Goal: Check status: Check status

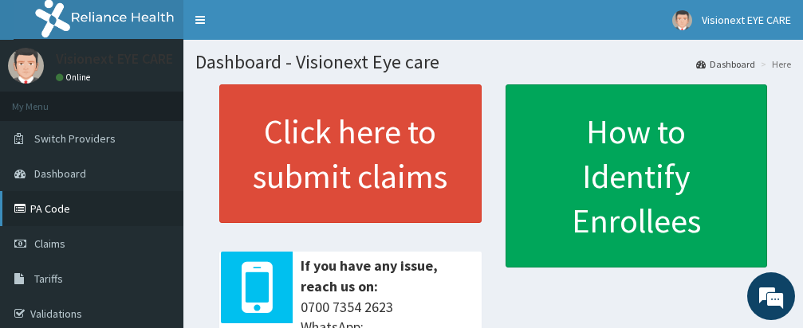
click at [61, 199] on link "PA Code" at bounding box center [91, 208] width 183 height 35
click at [59, 210] on link "PA Code" at bounding box center [91, 208] width 183 height 35
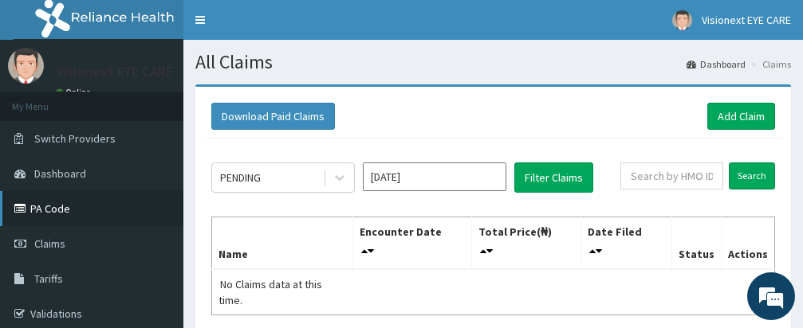
click at [72, 207] on link "PA Code" at bounding box center [91, 208] width 183 height 35
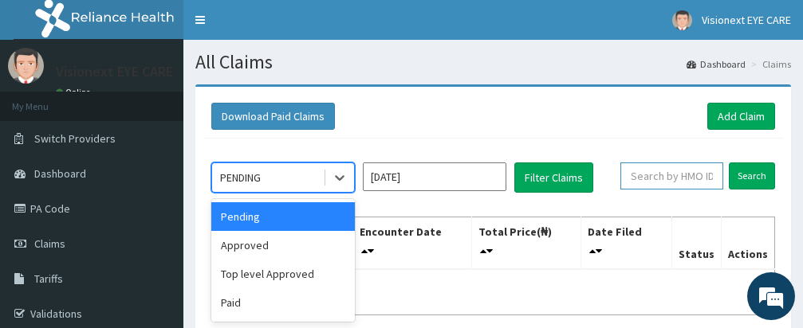
click at [685, 181] on input "text" at bounding box center [671, 176] width 103 height 27
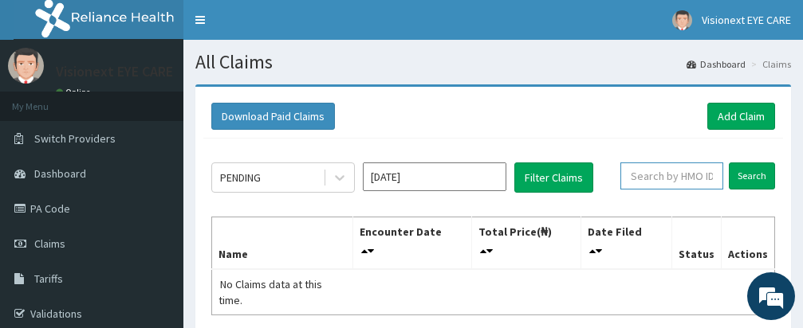
paste input "PA/0AD34B"
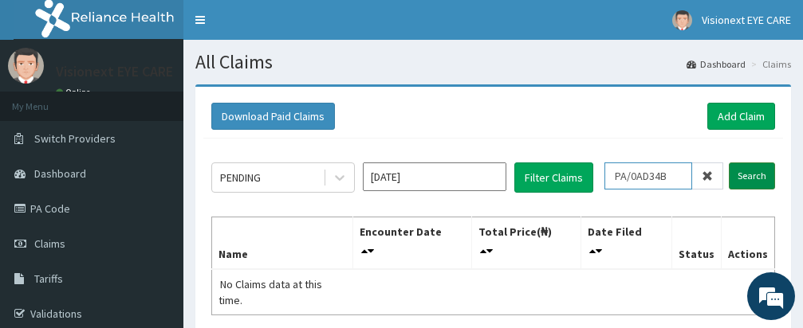
type input "PA/0AD34B"
click at [749, 173] on input "Search" at bounding box center [752, 176] width 46 height 27
click at [750, 165] on input "Search" at bounding box center [752, 176] width 46 height 27
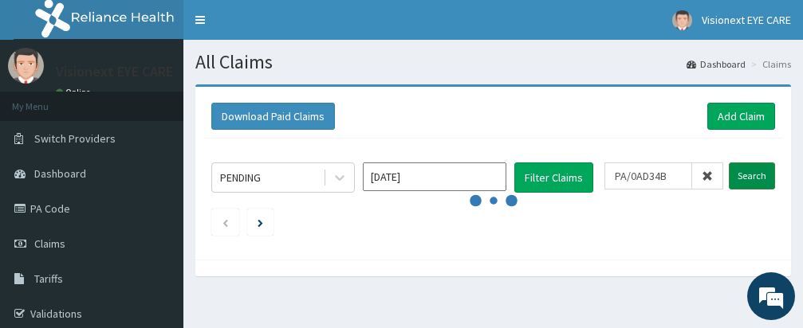
click at [747, 171] on input "Search" at bounding box center [752, 176] width 46 height 27
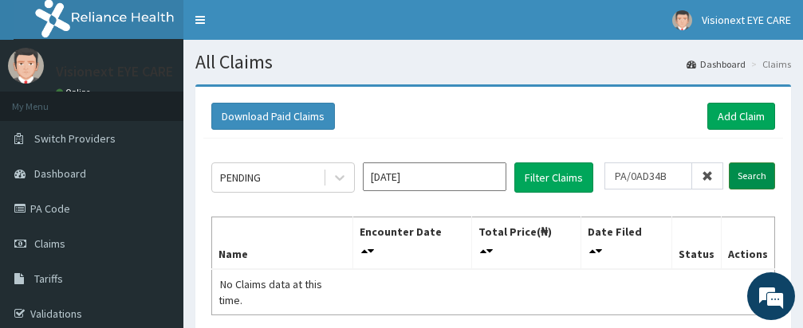
click at [746, 179] on input "Search" at bounding box center [752, 176] width 46 height 27
click at [765, 183] on input "Search" at bounding box center [752, 176] width 46 height 27
click at [326, 183] on div at bounding box center [339, 177] width 29 height 29
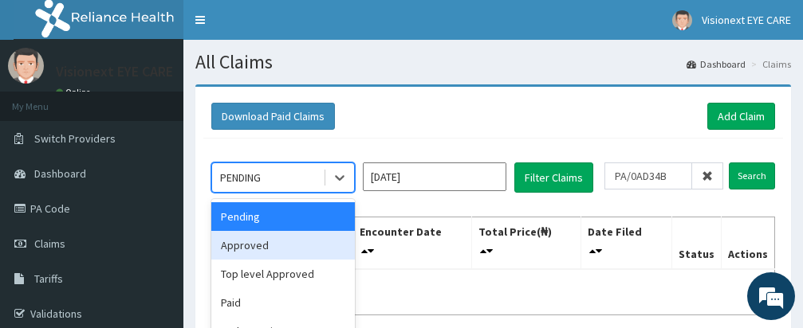
click at [323, 251] on div "Approved" at bounding box center [283, 245] width 144 height 29
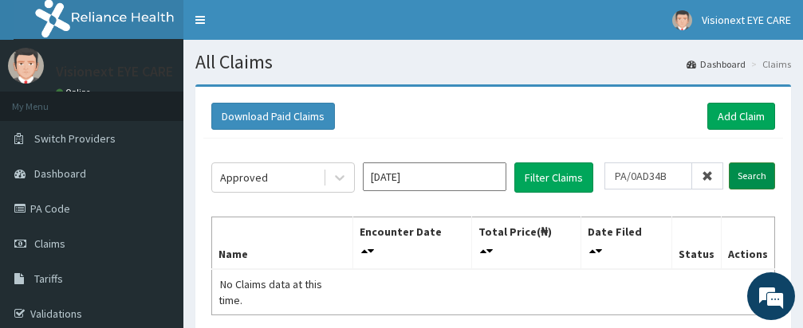
click at [757, 174] on input "Search" at bounding box center [752, 176] width 46 height 27
click at [759, 174] on input "Search" at bounding box center [752, 176] width 46 height 27
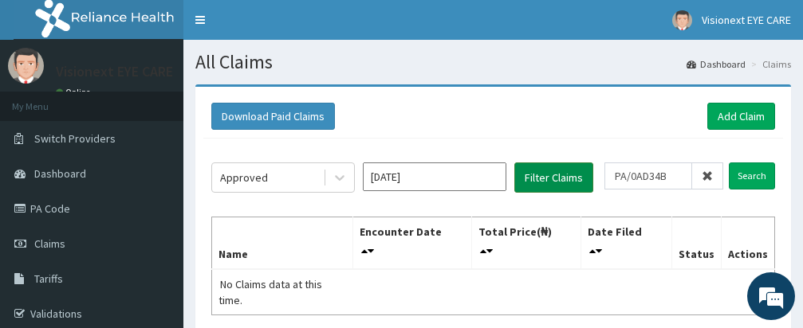
click at [562, 168] on button "Filter Claims" at bounding box center [553, 178] width 79 height 30
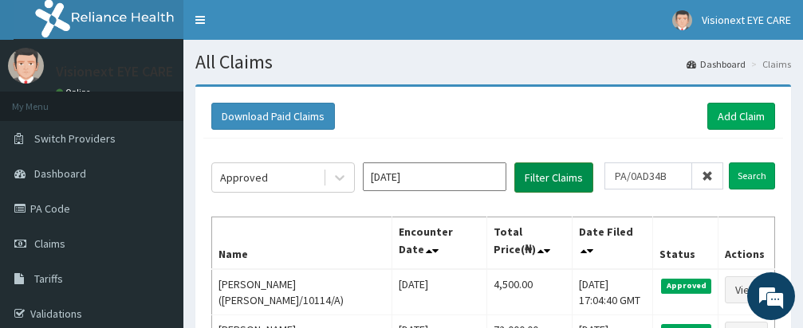
click at [563, 181] on button "Filter Claims" at bounding box center [553, 178] width 79 height 30
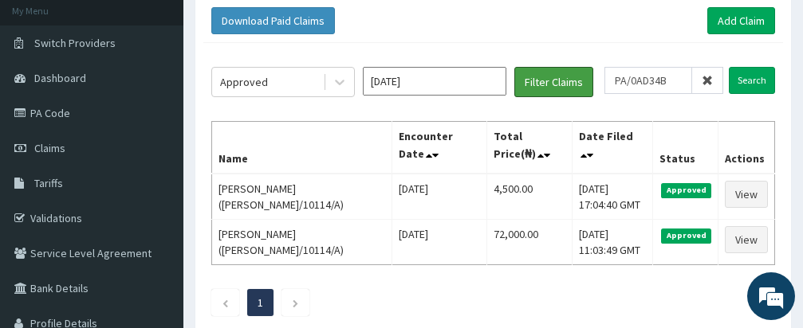
scroll to position [128, 0]
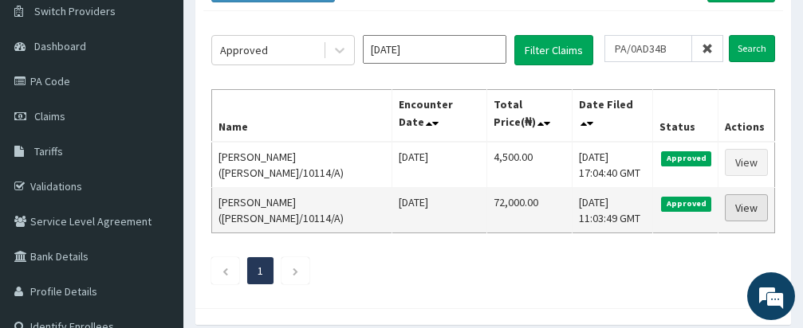
click at [753, 213] on link "View" at bounding box center [746, 208] width 43 height 27
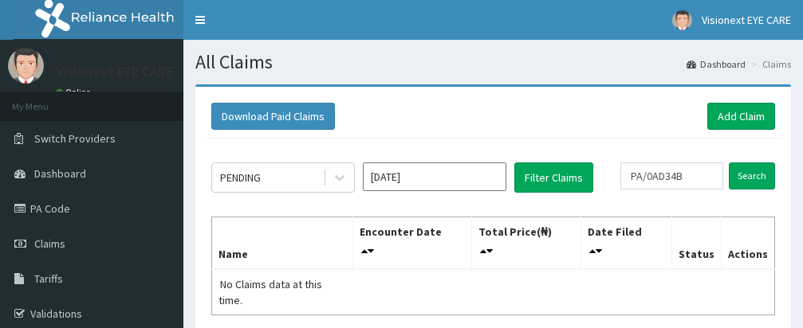
click at [562, 163] on button "Filter Claims" at bounding box center [553, 178] width 79 height 30
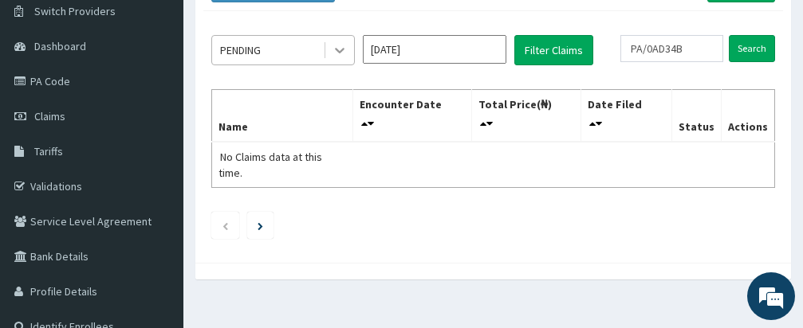
click at [335, 49] on icon at bounding box center [340, 50] width 16 height 16
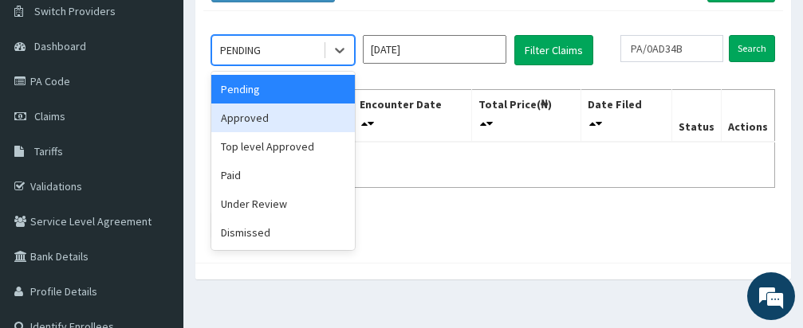
click at [287, 120] on div "Approved" at bounding box center [283, 118] width 144 height 29
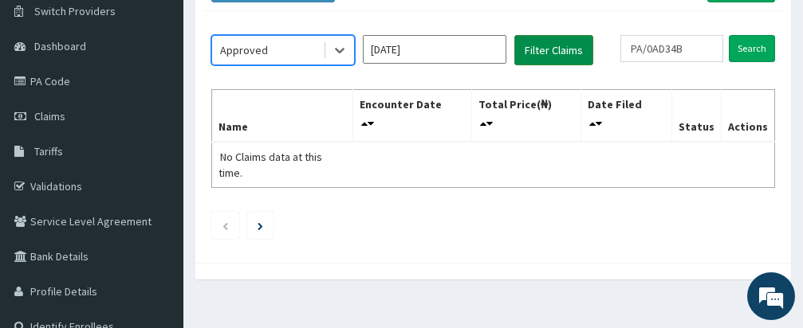
click at [562, 53] on button "Filter Claims" at bounding box center [553, 50] width 79 height 30
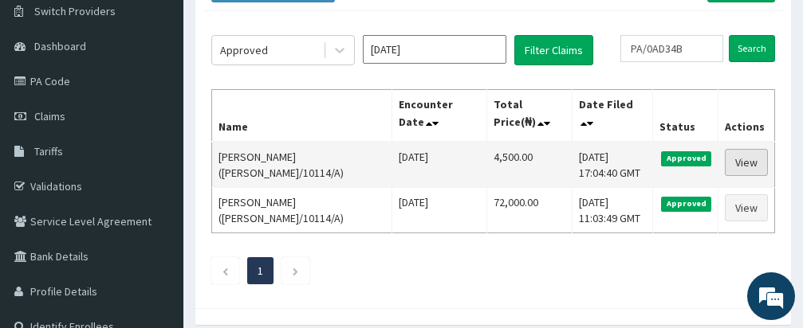
click at [740, 170] on link "View" at bounding box center [746, 162] width 43 height 27
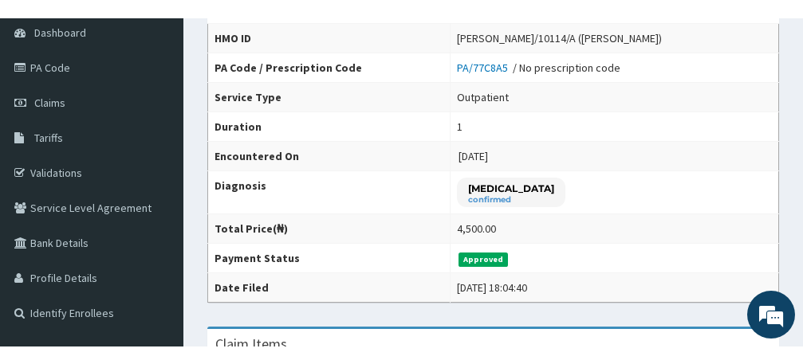
scroll to position [181, 0]
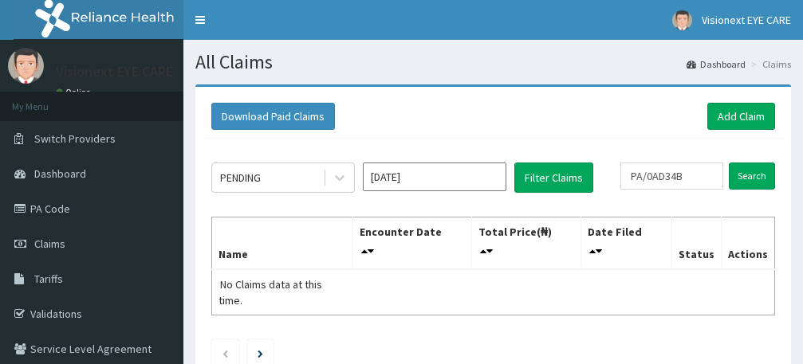
click at [65, 191] on link "PA Code" at bounding box center [91, 208] width 183 height 35
type input "PA/49168F"
click at [340, 179] on icon at bounding box center [340, 179] width 10 height 6
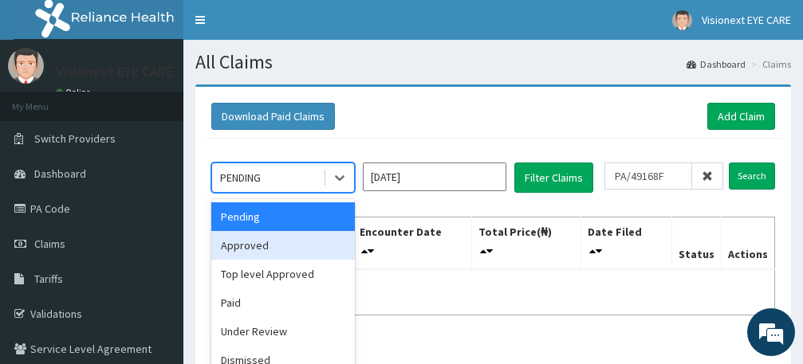
click at [259, 246] on div "Approved" at bounding box center [283, 245] width 144 height 29
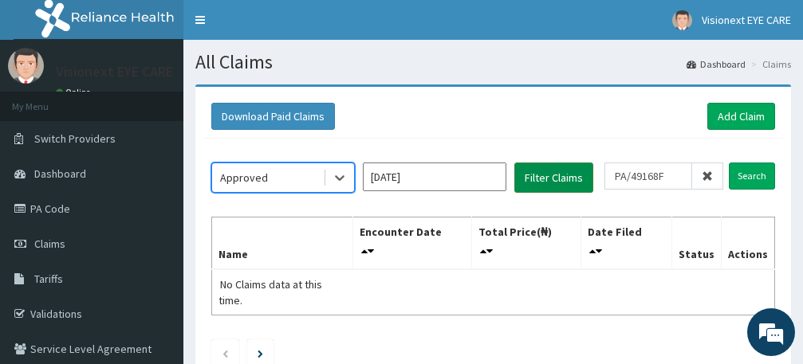
click at [572, 178] on button "Filter Claims" at bounding box center [553, 178] width 79 height 30
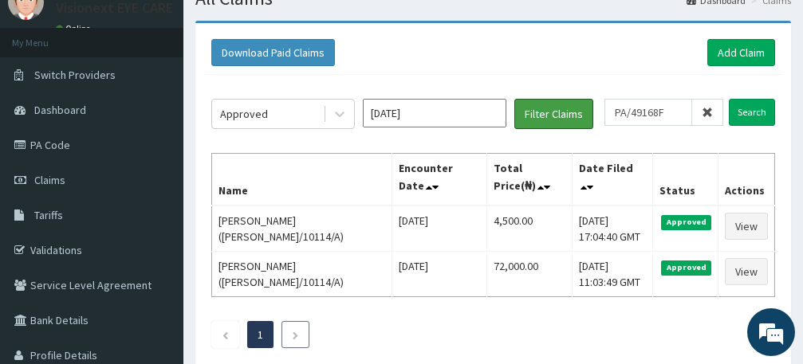
scroll to position [96, 0]
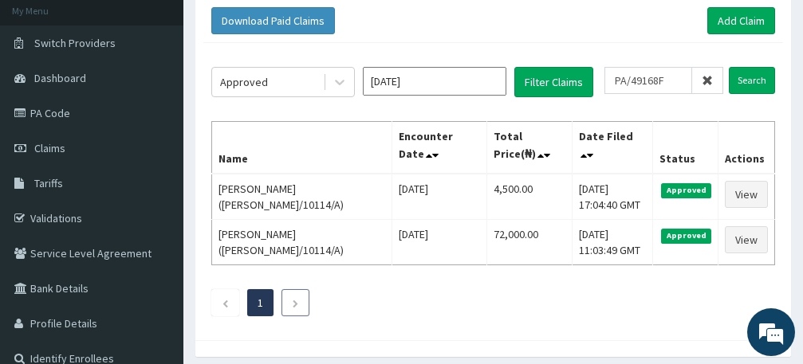
click at [298, 300] on icon "Next page" at bounding box center [295, 304] width 7 height 10
click at [300, 305] on li at bounding box center [295, 302] width 28 height 27
click at [299, 304] on icon "Next page" at bounding box center [295, 304] width 7 height 10
click at [297, 302] on icon "Next page" at bounding box center [295, 304] width 7 height 10
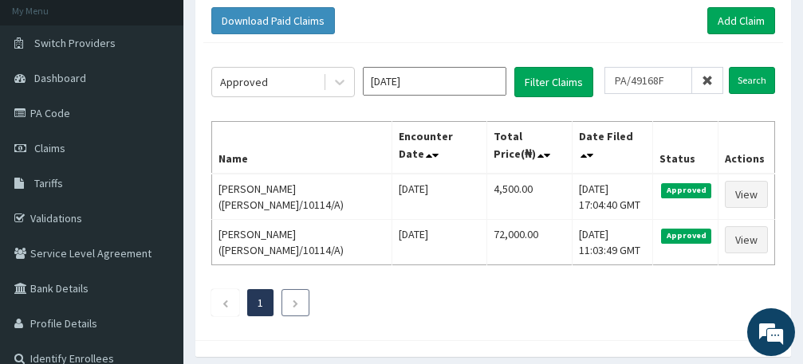
click at [297, 302] on icon "Next page" at bounding box center [295, 304] width 7 height 10
click at [450, 91] on input "[DATE]" at bounding box center [435, 81] width 144 height 29
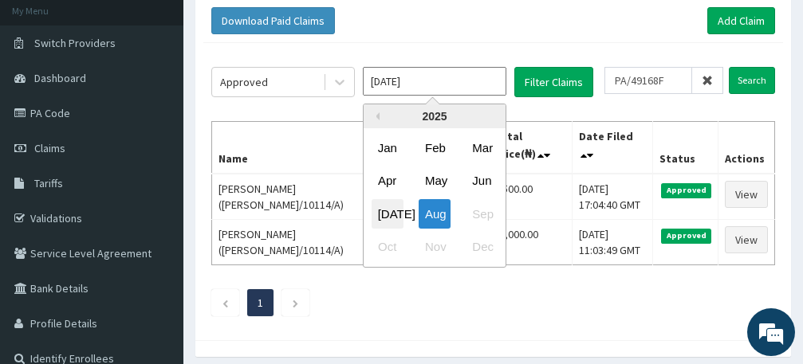
click at [387, 213] on div "Jul" at bounding box center [388, 213] width 32 height 29
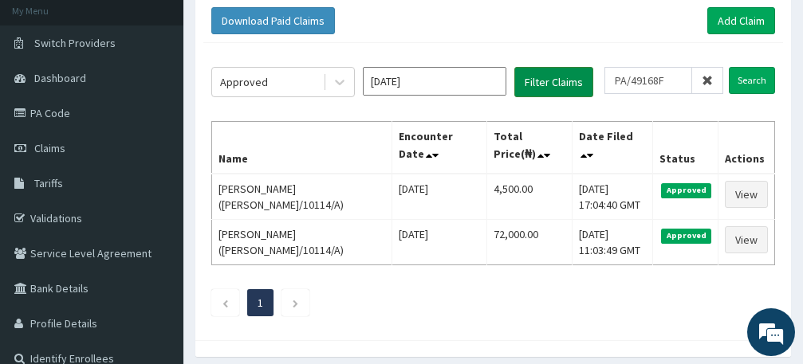
click at [567, 83] on button "Filter Claims" at bounding box center [553, 82] width 79 height 30
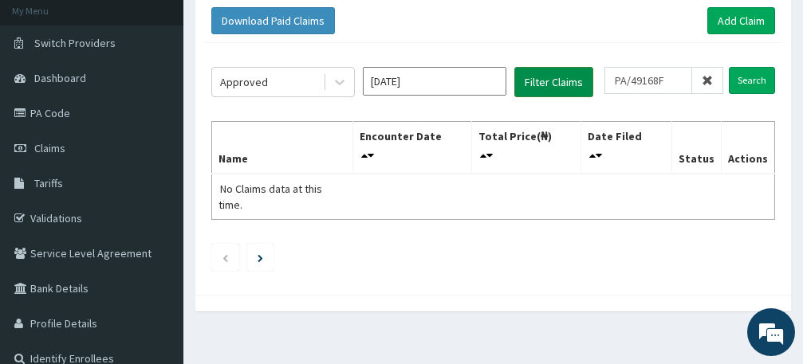
click at [566, 83] on button "Filter Claims" at bounding box center [553, 82] width 79 height 30
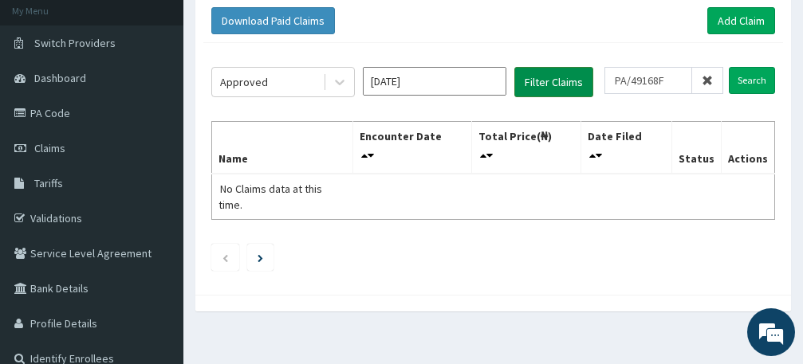
click at [566, 83] on button "Filter Claims" at bounding box center [553, 82] width 79 height 30
click at [567, 74] on button "Filter Claims" at bounding box center [553, 82] width 79 height 30
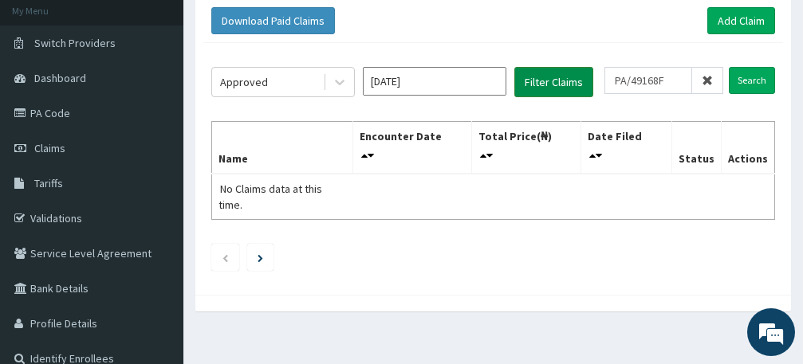
click at [567, 74] on button "Filter Claims" at bounding box center [553, 82] width 79 height 30
click at [560, 88] on button "Filter Claims" at bounding box center [553, 82] width 79 height 30
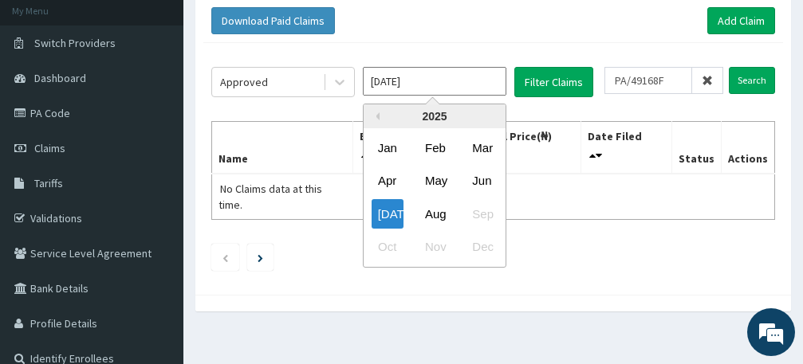
click at [397, 81] on input "Jul 2025" at bounding box center [435, 81] width 144 height 29
click at [488, 182] on div "Jun" at bounding box center [482, 181] width 32 height 29
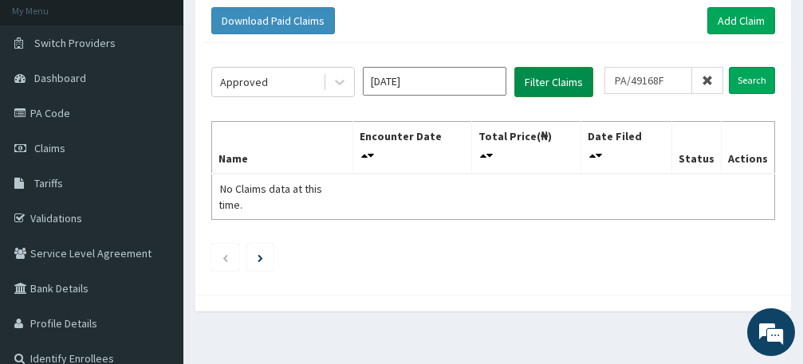
click at [564, 81] on button "Filter Claims" at bounding box center [553, 82] width 79 height 30
click at [563, 82] on button "Filter Claims" at bounding box center [553, 82] width 79 height 30
click at [563, 83] on button "Filter Claims" at bounding box center [553, 82] width 79 height 30
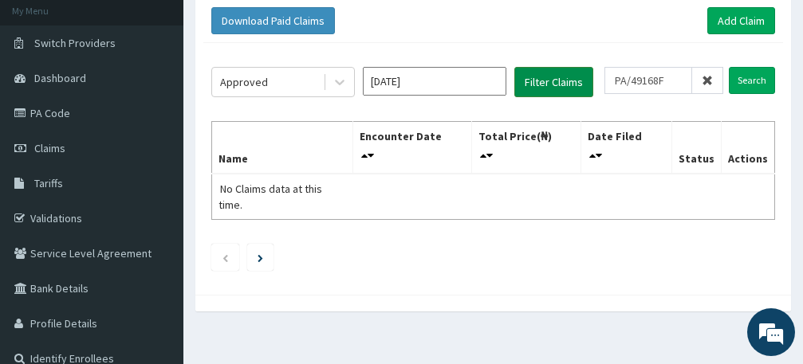
click at [563, 83] on button "Filter Claims" at bounding box center [553, 82] width 79 height 30
click at [761, 85] on input "Search" at bounding box center [752, 80] width 46 height 27
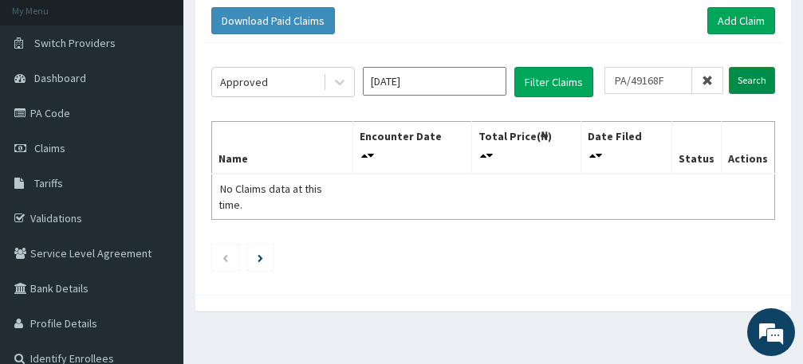
click at [760, 86] on input "Search" at bounding box center [752, 80] width 46 height 27
click at [442, 76] on input "Jun 2025" at bounding box center [435, 81] width 144 height 29
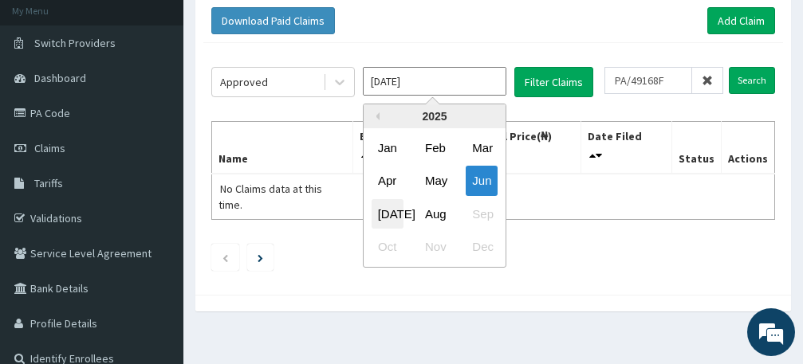
click at [392, 209] on div "Jul" at bounding box center [388, 213] width 32 height 29
type input "Jul 2025"
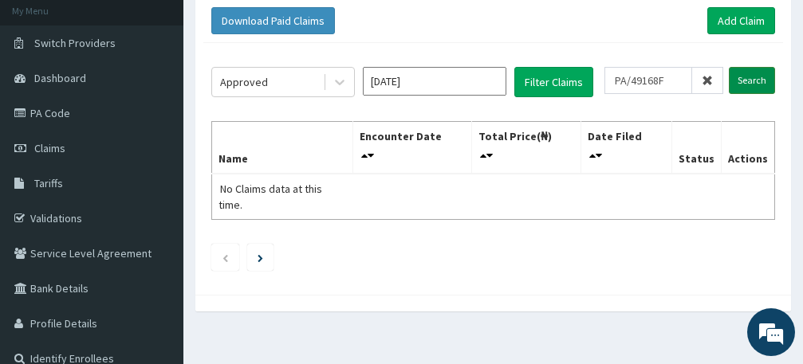
click at [762, 79] on input "Search" at bounding box center [752, 80] width 46 height 27
click at [262, 254] on icon "Next page" at bounding box center [261, 258] width 6 height 8
